Goal: Information Seeking & Learning: Check status

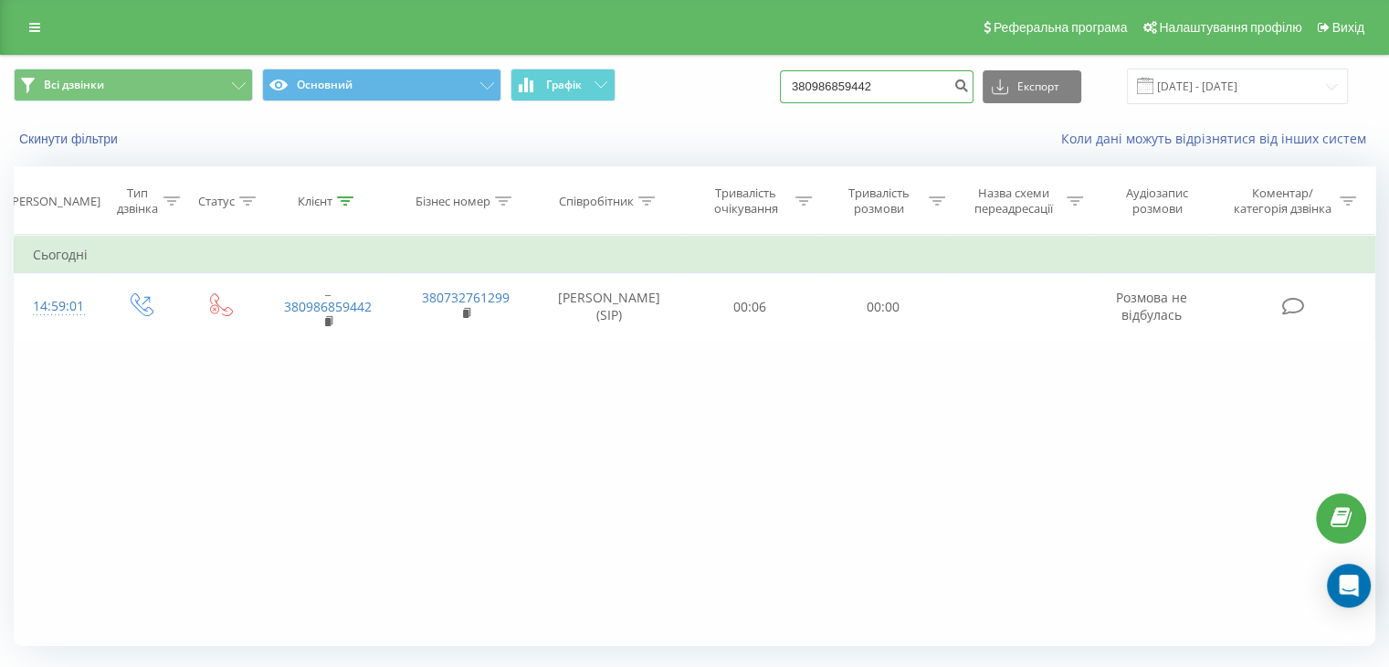
drag, startPoint x: 928, startPoint y: 76, endPoint x: 687, endPoint y: 114, distance: 244.2
click at [688, 114] on div "Всі дзвінки Основний Графік 380986859442 Експорт .csv .xls .xlsx 19.05.2025 - 1…" at bounding box center [695, 86] width 1388 height 61
paste input "4915228749338"
type input "4915228749338"
click at [969, 80] on icon "submit" at bounding box center [962, 83] width 16 height 11
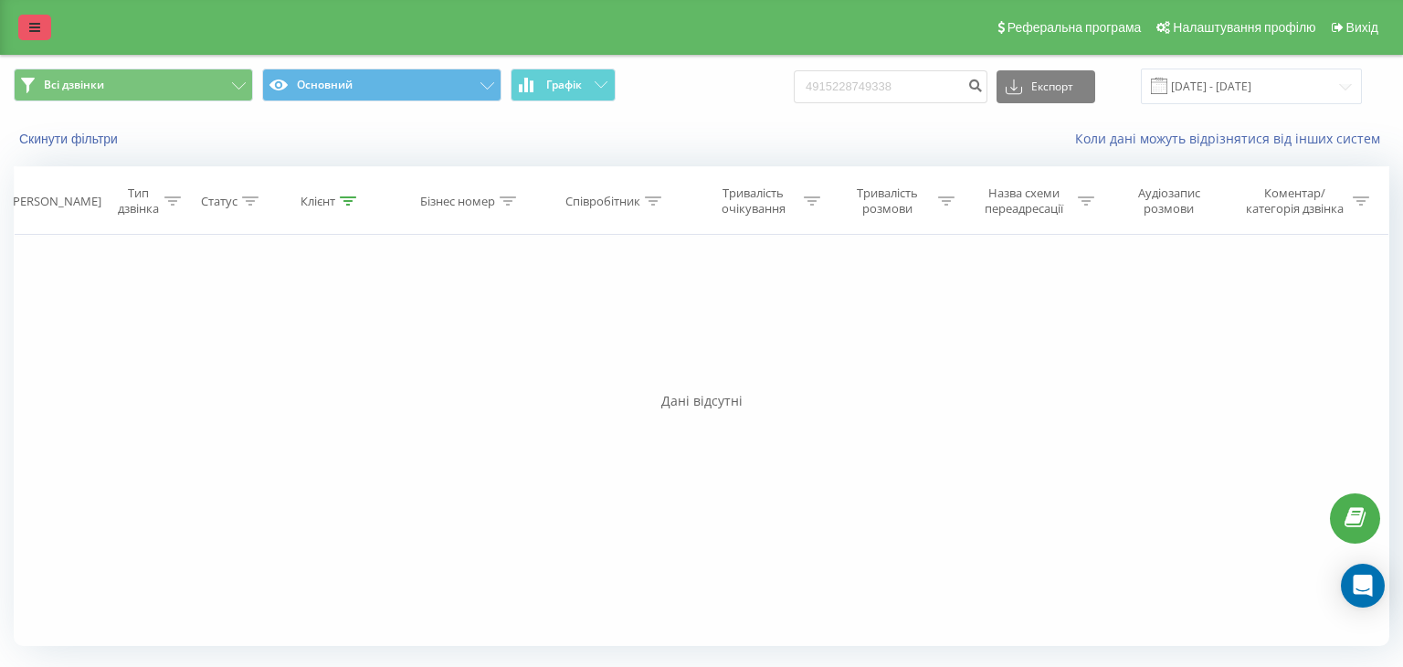
click at [26, 24] on link at bounding box center [34, 28] width 33 height 26
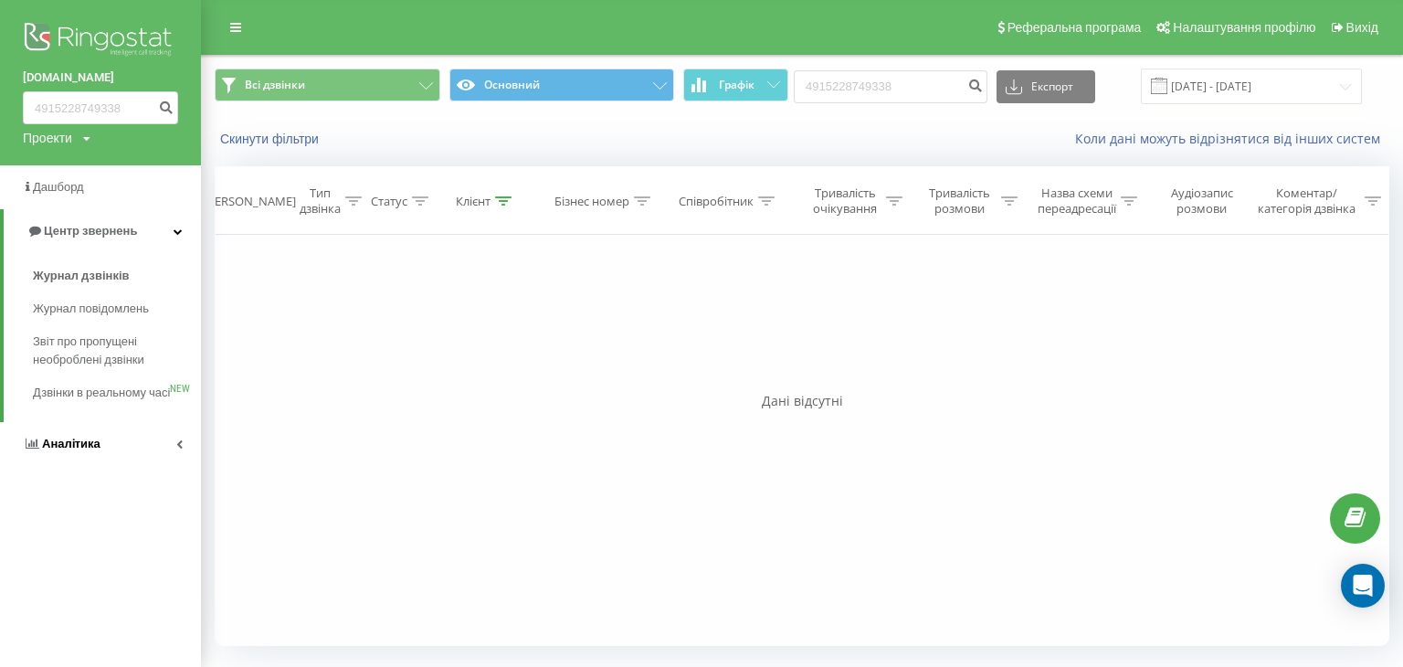
click at [56, 450] on span "Аналiтика" at bounding box center [71, 444] width 58 height 14
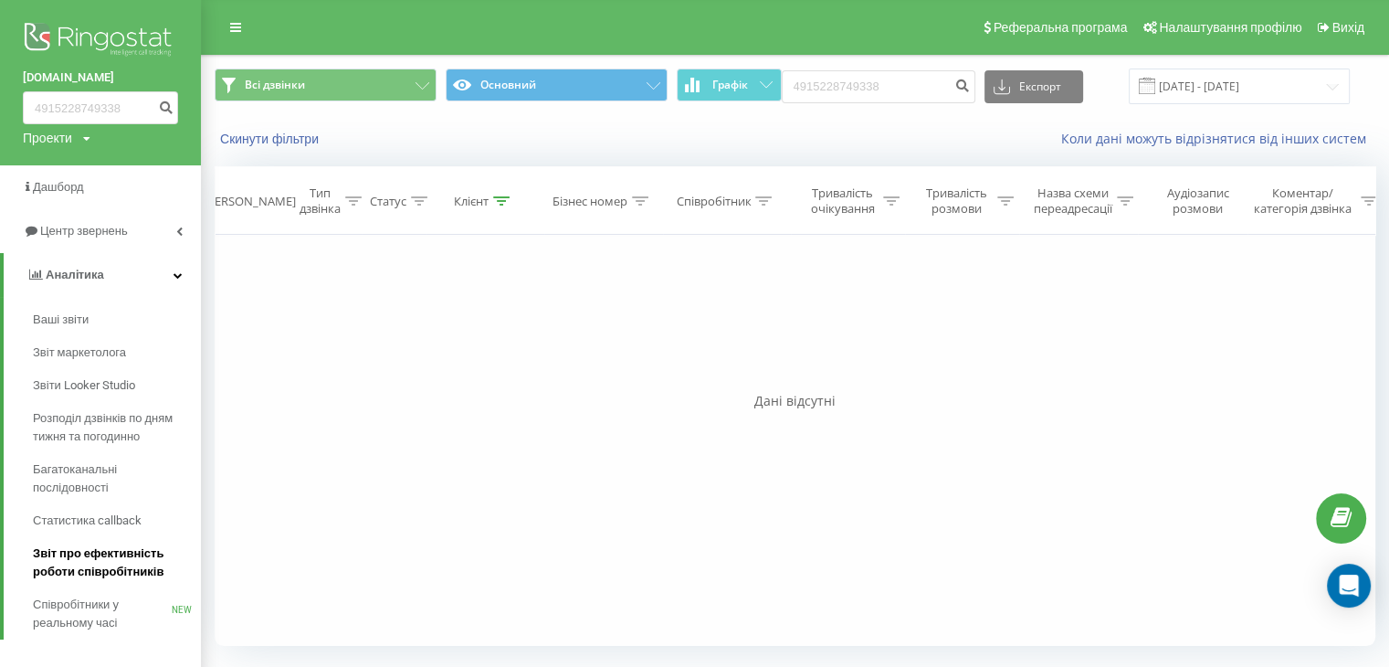
scroll to position [18, 0]
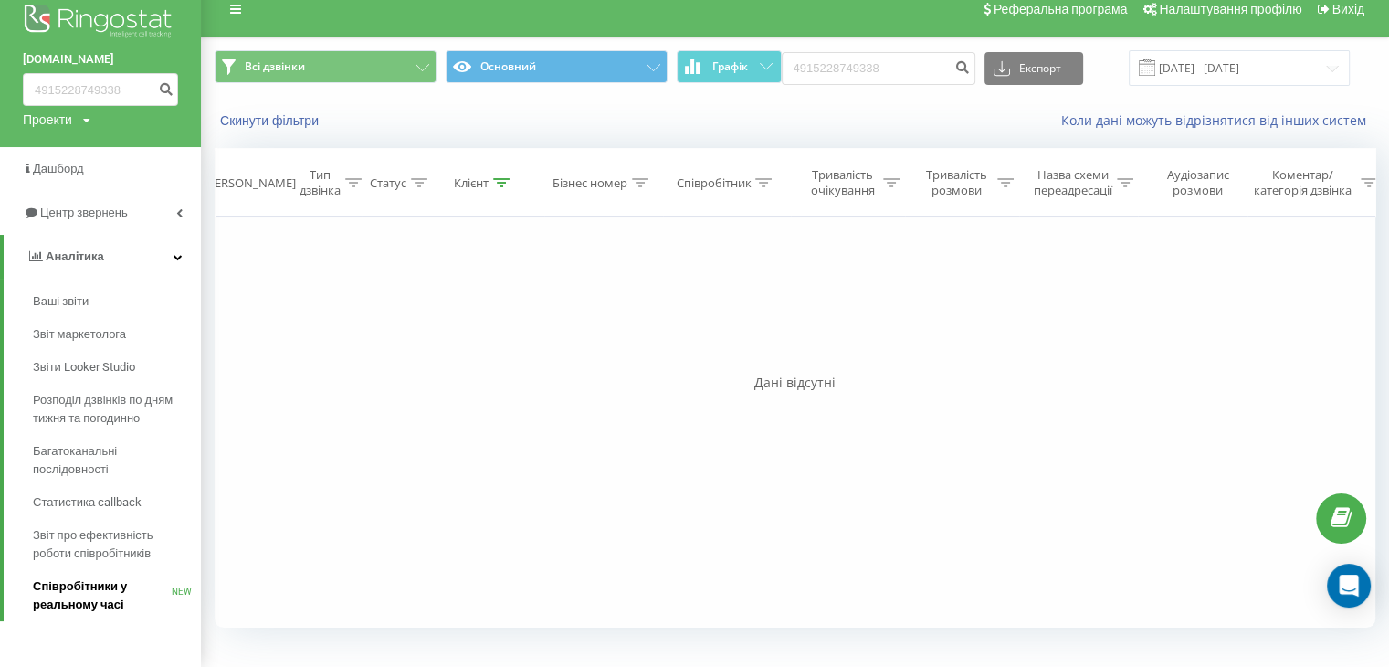
click at [97, 586] on span "Співробітники у реальному часі" at bounding box center [102, 595] width 139 height 37
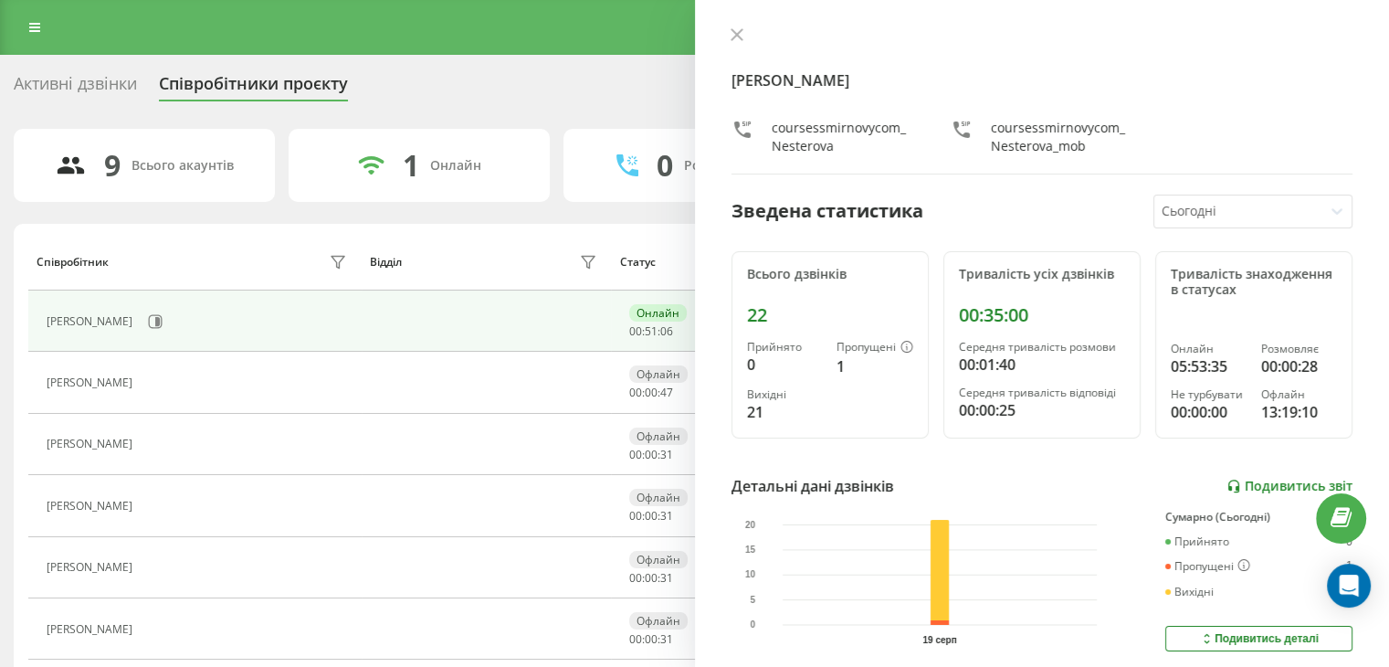
click at [1272, 480] on link "Подивитись звіт" at bounding box center [1290, 487] width 126 height 16
click at [749, 22] on div "Nataliia Nesterova coursessmirnovycom_Nesterova coursessmirnovycom_Nesterova_mo…" at bounding box center [1042, 333] width 695 height 667
click at [736, 34] on icon at bounding box center [736, 34] width 11 height 11
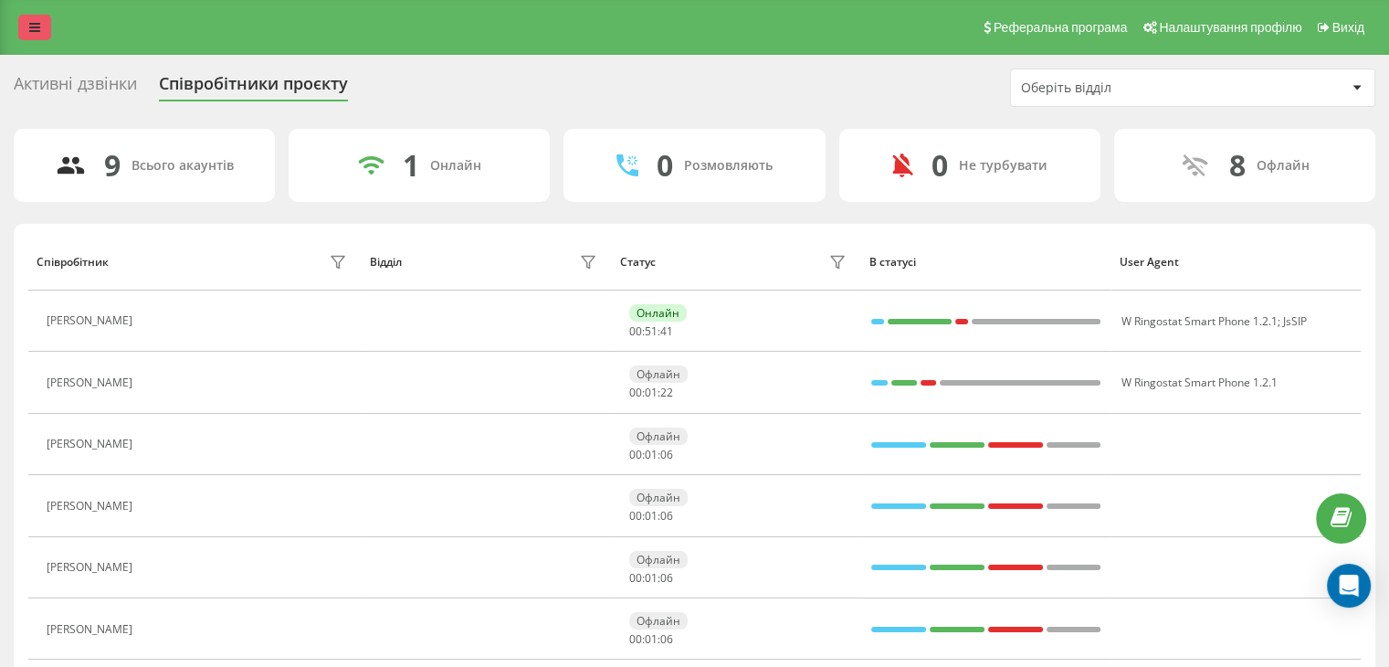
click at [37, 30] on icon at bounding box center [34, 27] width 11 height 13
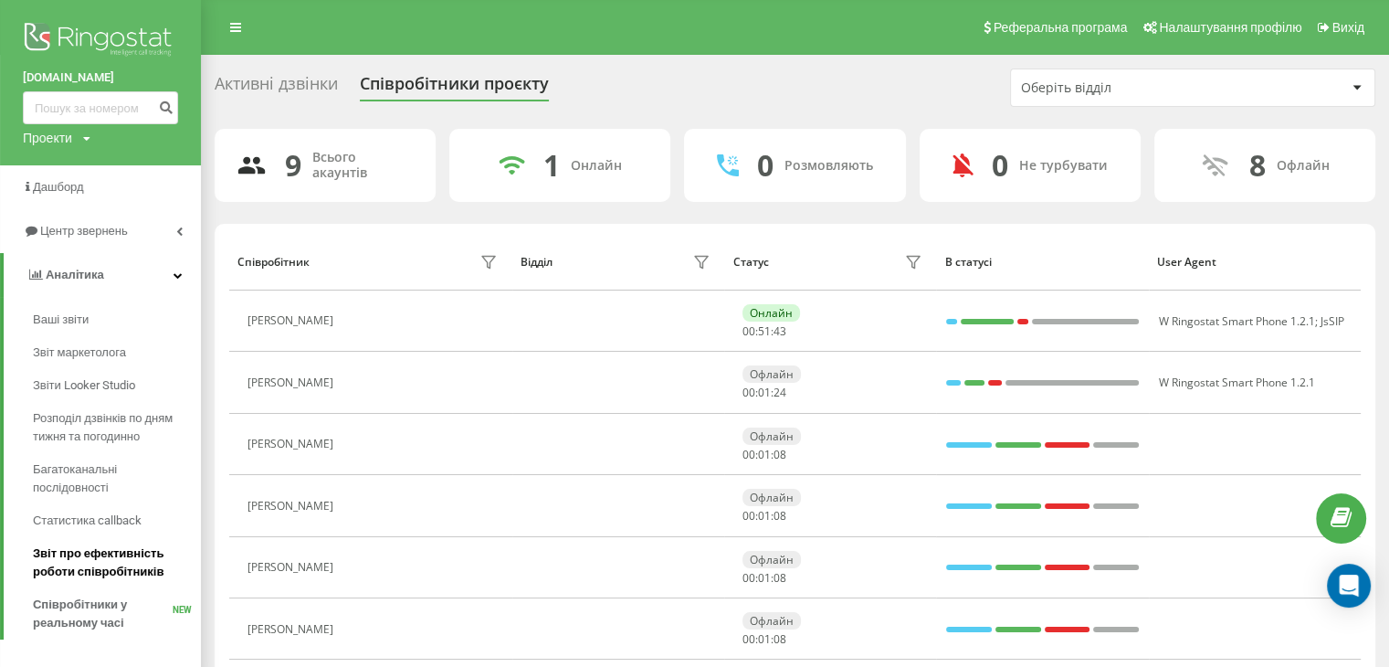
click at [79, 554] on span "Звіт про ефективність роботи співробітників" at bounding box center [112, 562] width 159 height 37
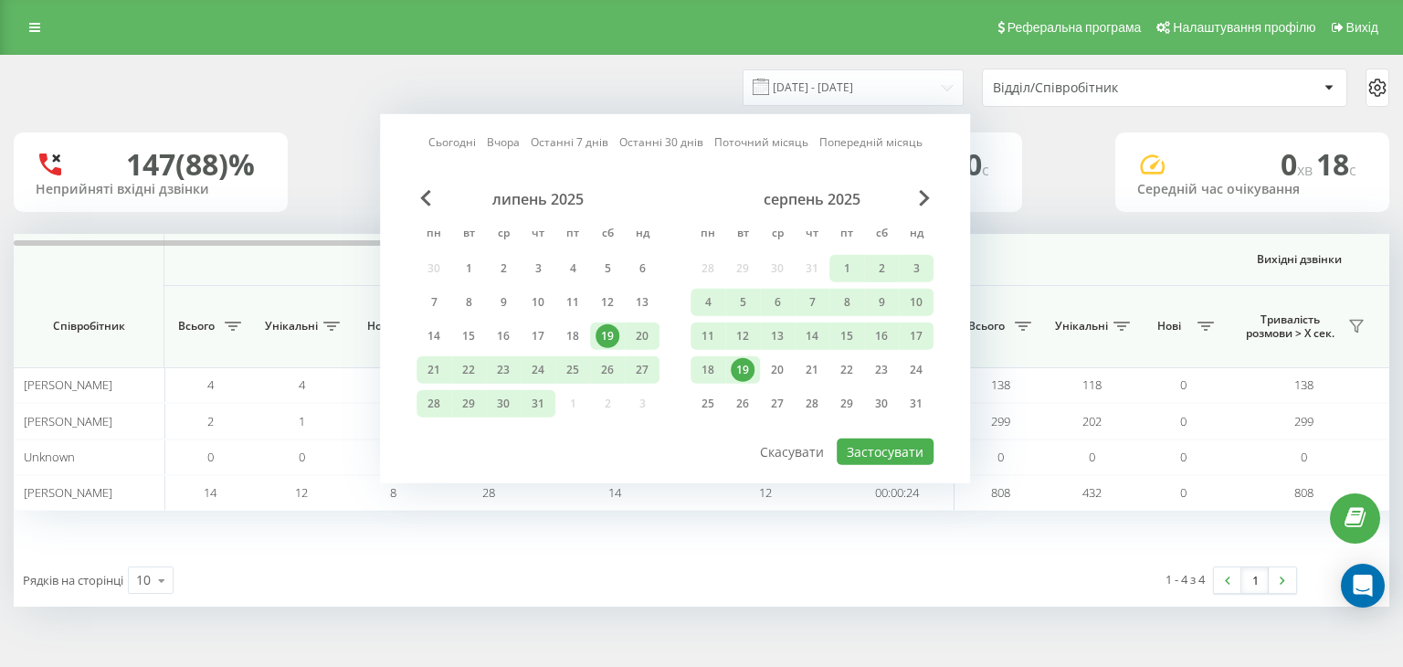
click at [750, 361] on div "19" at bounding box center [743, 370] width 24 height 24
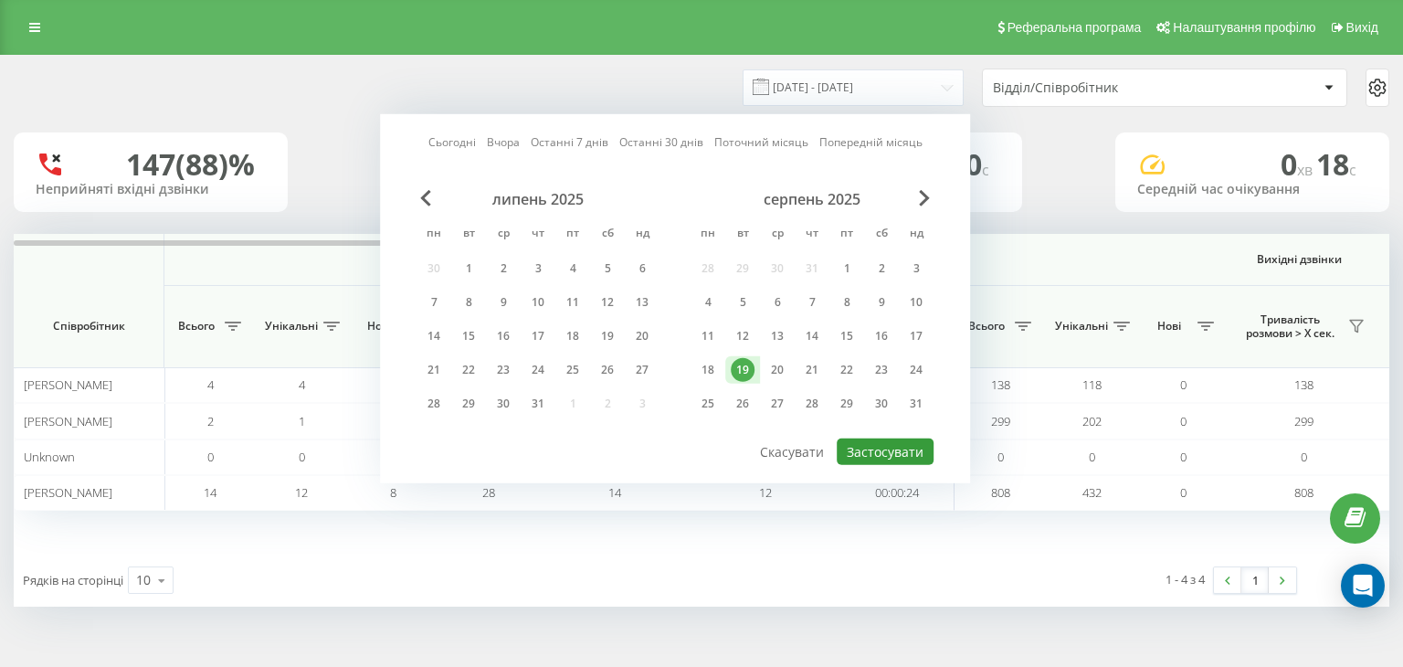
click at [857, 448] on button "Застосувати" at bounding box center [885, 451] width 97 height 26
type input "[DATE] - [DATE]"
